Goal: Complete application form

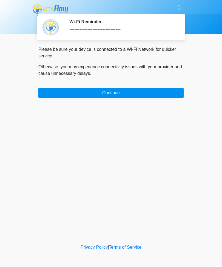
click at [150, 88] on button "Continue" at bounding box center [110, 93] width 145 height 10
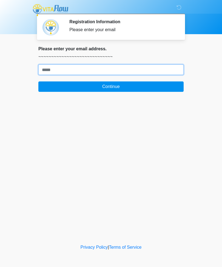
click at [112, 73] on input "Where should we email your treatment plan?" at bounding box center [110, 70] width 145 height 10
type input "**********"
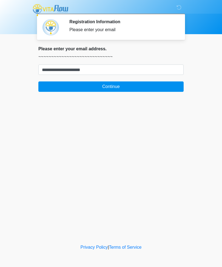
click at [116, 88] on button "Continue" at bounding box center [110, 87] width 145 height 10
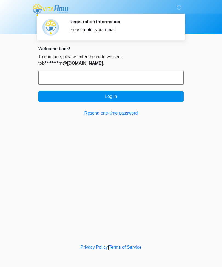
click at [101, 76] on input "text" at bounding box center [110, 78] width 145 height 14
type input "******"
click at [132, 97] on button "Log in" at bounding box center [110, 96] width 145 height 10
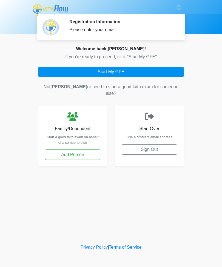
click at [121, 73] on button "Start My GFE" at bounding box center [110, 72] width 145 height 10
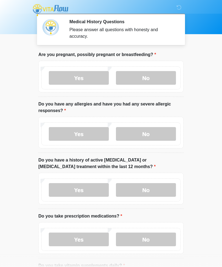
click at [152, 79] on label "No" at bounding box center [146, 78] width 60 height 14
click at [87, 131] on label "Yes" at bounding box center [79, 134] width 60 height 14
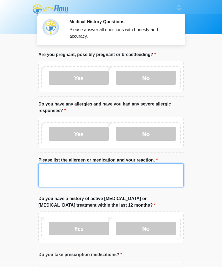
click at [97, 169] on textarea "Please list the allergen or medication and your reaction." at bounding box center [110, 176] width 145 height 24
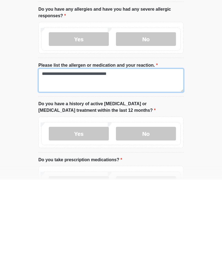
type textarea "**********"
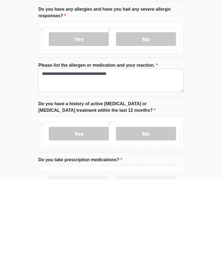
click at [118, 215] on label "No" at bounding box center [146, 222] width 60 height 14
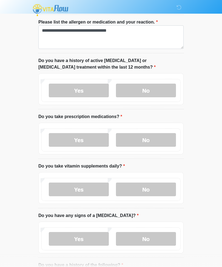
scroll to position [140, 0]
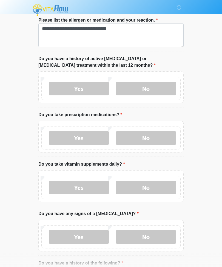
click at [92, 134] on label "Yes" at bounding box center [79, 138] width 60 height 14
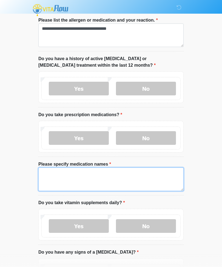
click at [112, 175] on textarea "Please specify medication names" at bounding box center [110, 180] width 145 height 24
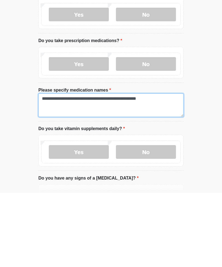
type textarea "**********"
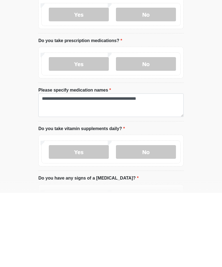
click at [90, 220] on label "Yes" at bounding box center [79, 227] width 60 height 14
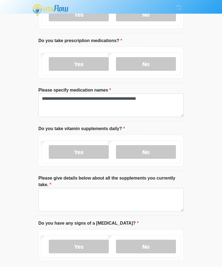
click at [151, 241] on label "No" at bounding box center [146, 247] width 60 height 14
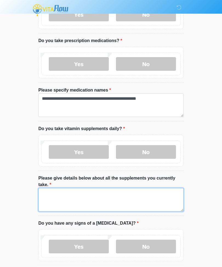
click at [107, 199] on textarea "Please give details below about all the supplements you currently take." at bounding box center [110, 200] width 145 height 24
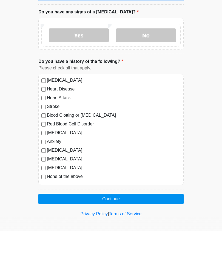
scroll to position [391, 0]
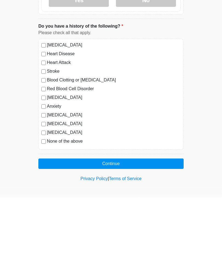
type textarea "**********"
click at [72, 200] on label "[MEDICAL_DATA]" at bounding box center [114, 203] width 134 height 7
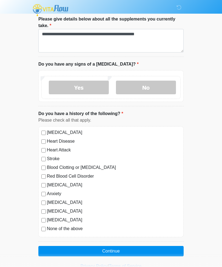
click at [119, 248] on button "Continue" at bounding box center [110, 251] width 145 height 10
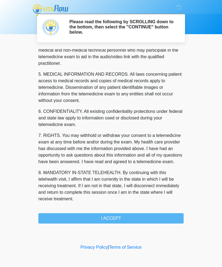
scroll to position [166, 0]
click at [123, 217] on button "I ACCEPT" at bounding box center [110, 219] width 145 height 10
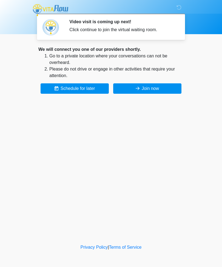
click at [161, 86] on button "Join now" at bounding box center [147, 88] width 68 height 10
